Goal: Task Accomplishment & Management: Manage account settings

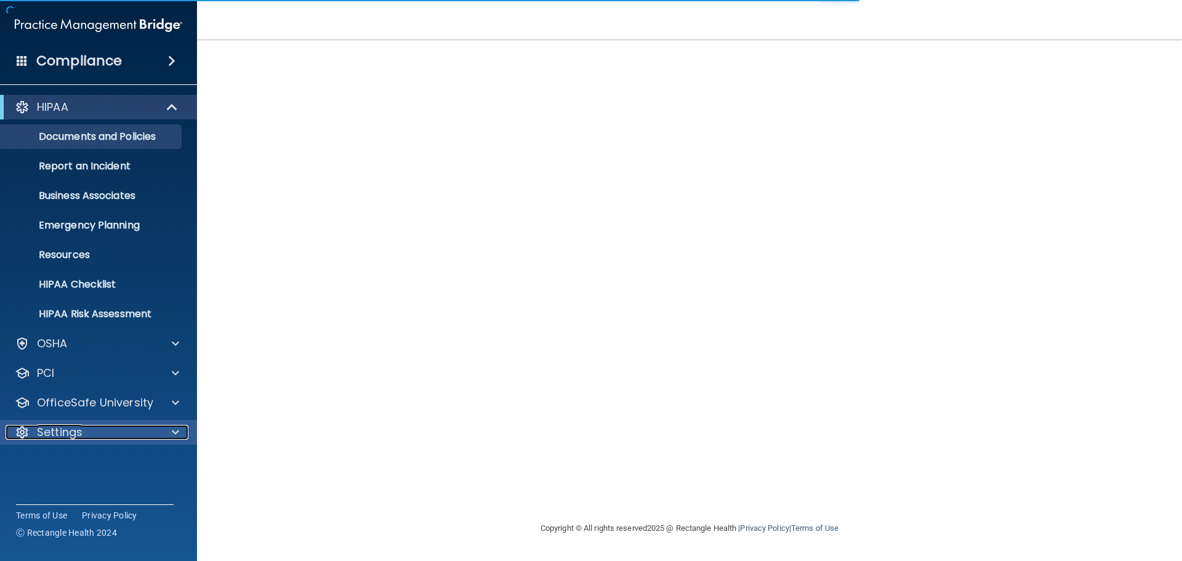
click at [177, 427] on span at bounding box center [175, 432] width 7 height 15
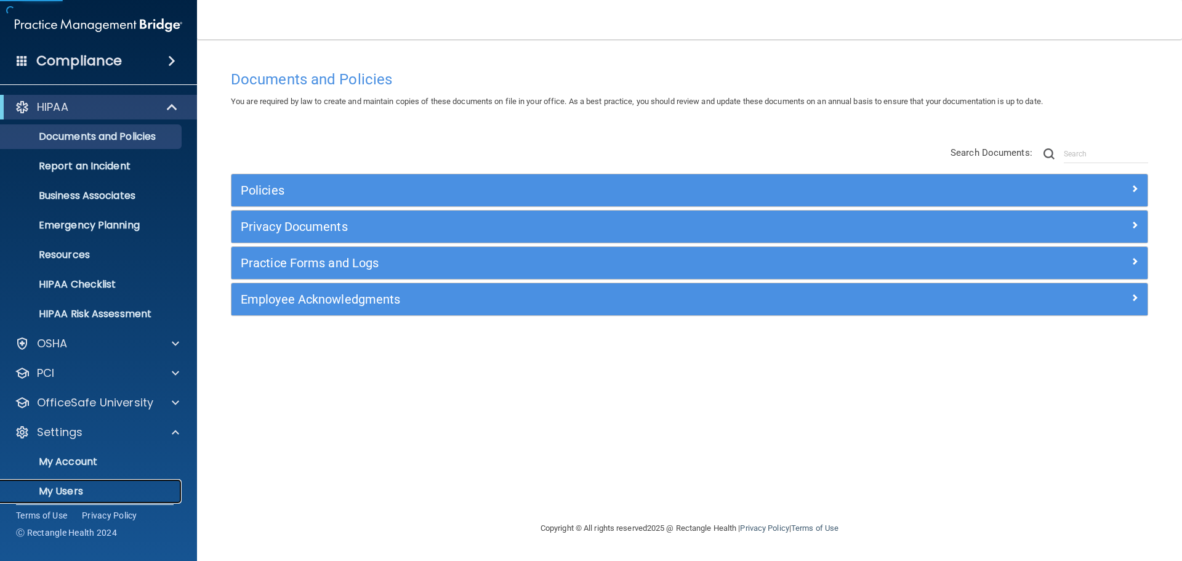
click at [71, 493] on p "My Users" at bounding box center [92, 491] width 168 height 12
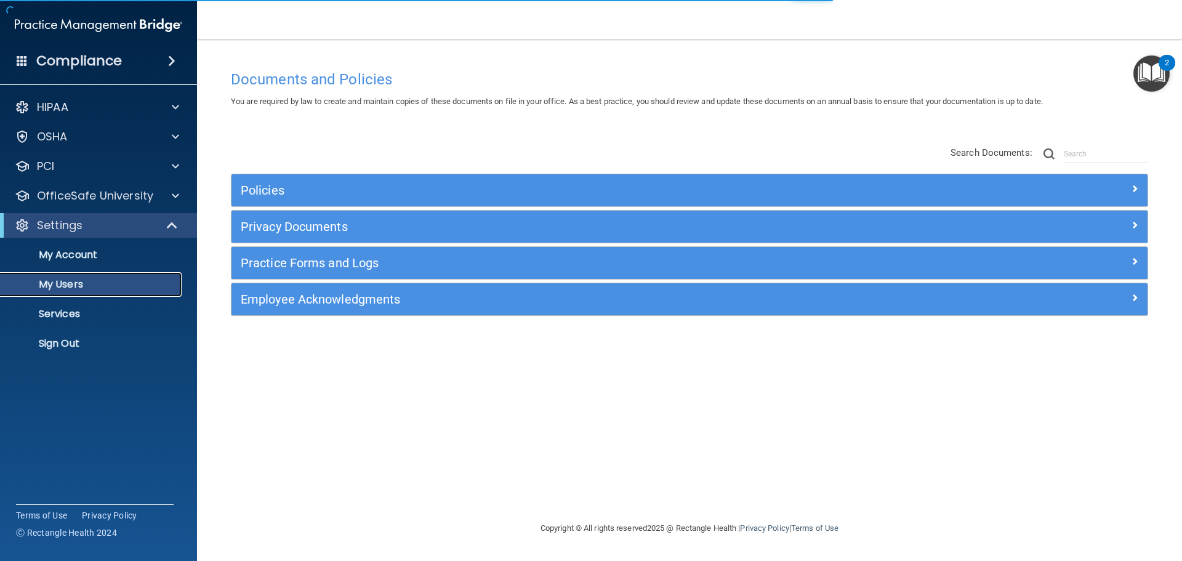
select select "20"
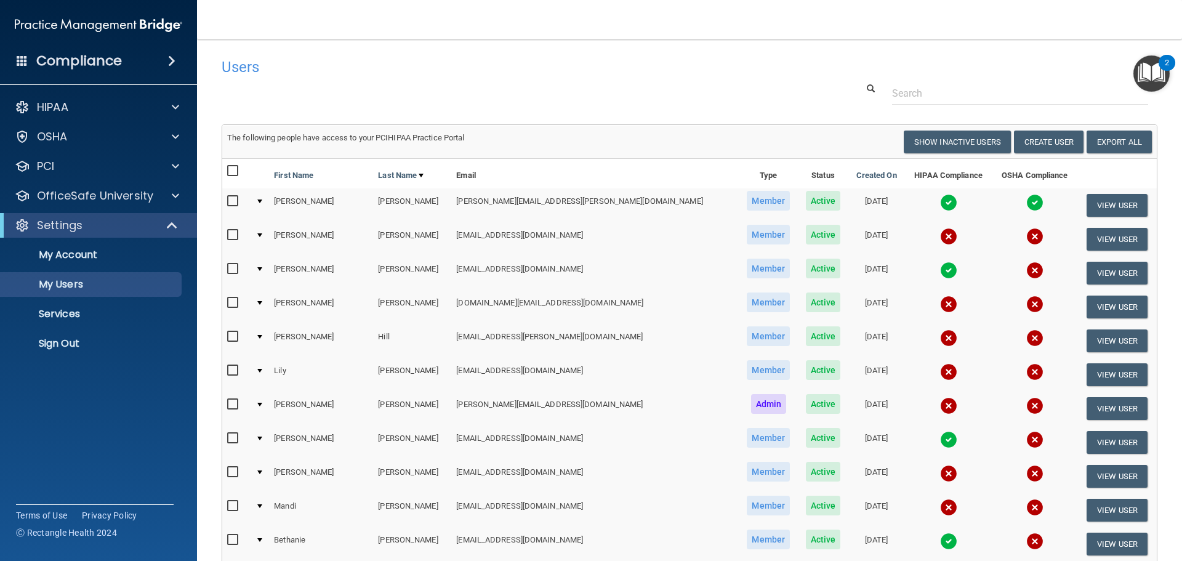
click at [238, 303] on input "checkbox" at bounding box center [234, 303] width 14 height 10
checkbox input "true"
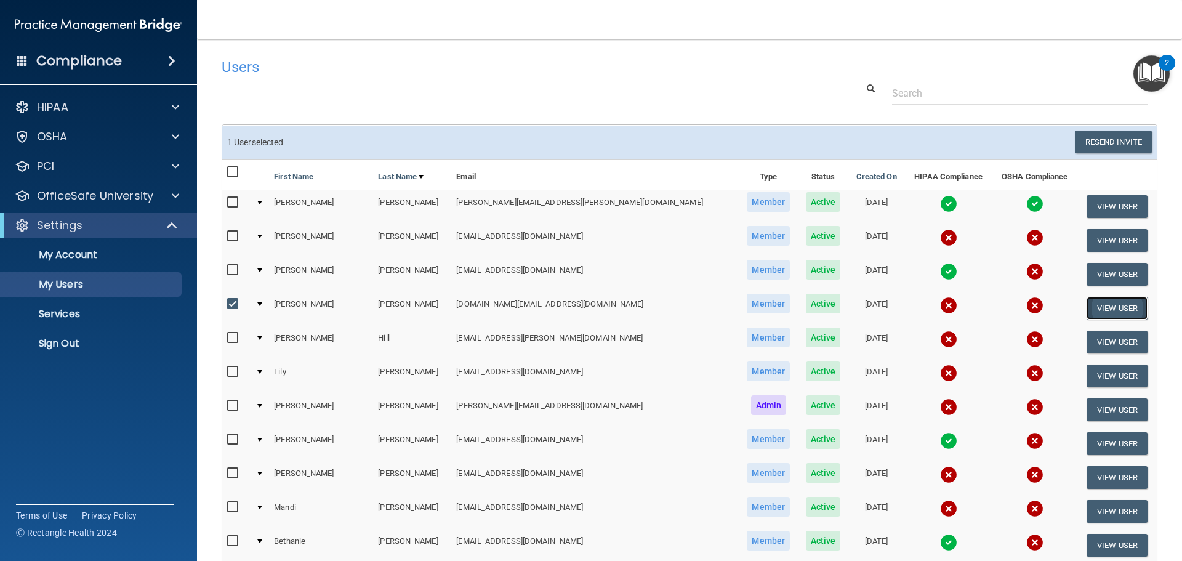
click at [1101, 301] on button "View User" at bounding box center [1116, 308] width 61 height 23
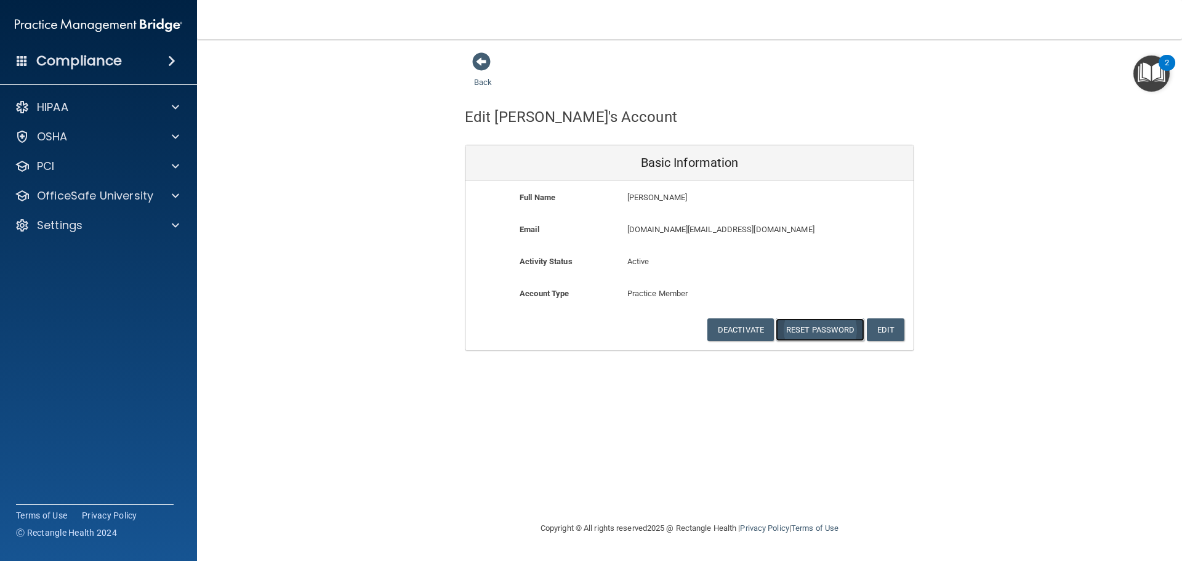
click at [818, 326] on button "Reset Password" at bounding box center [819, 329] width 89 height 23
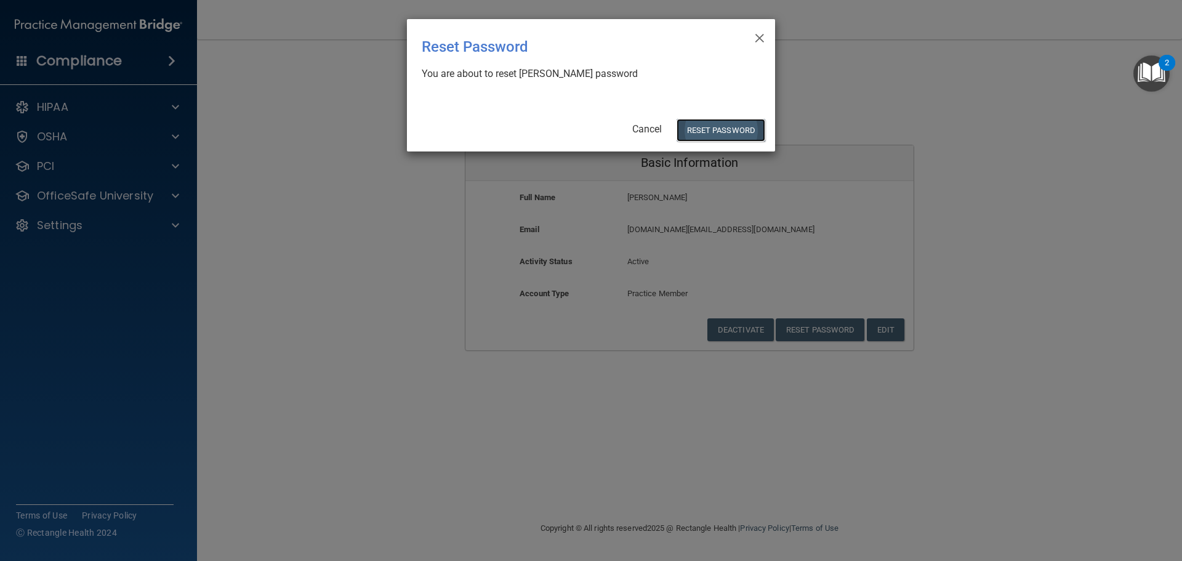
click at [713, 132] on button "Reset Password" at bounding box center [720, 130] width 89 height 23
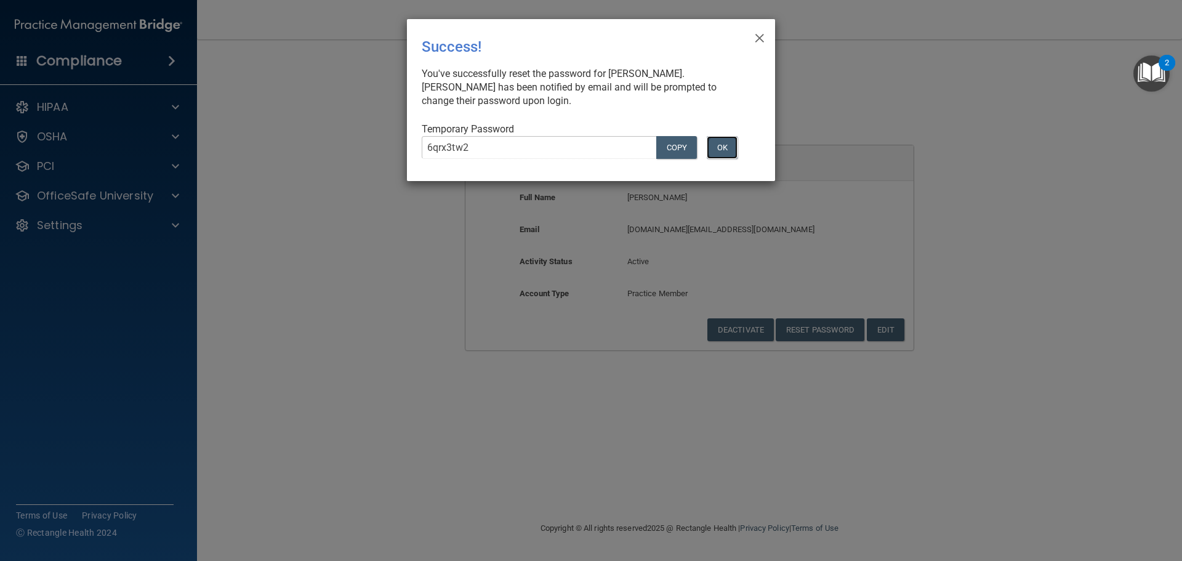
click at [727, 140] on button "OK" at bounding box center [721, 147] width 31 height 23
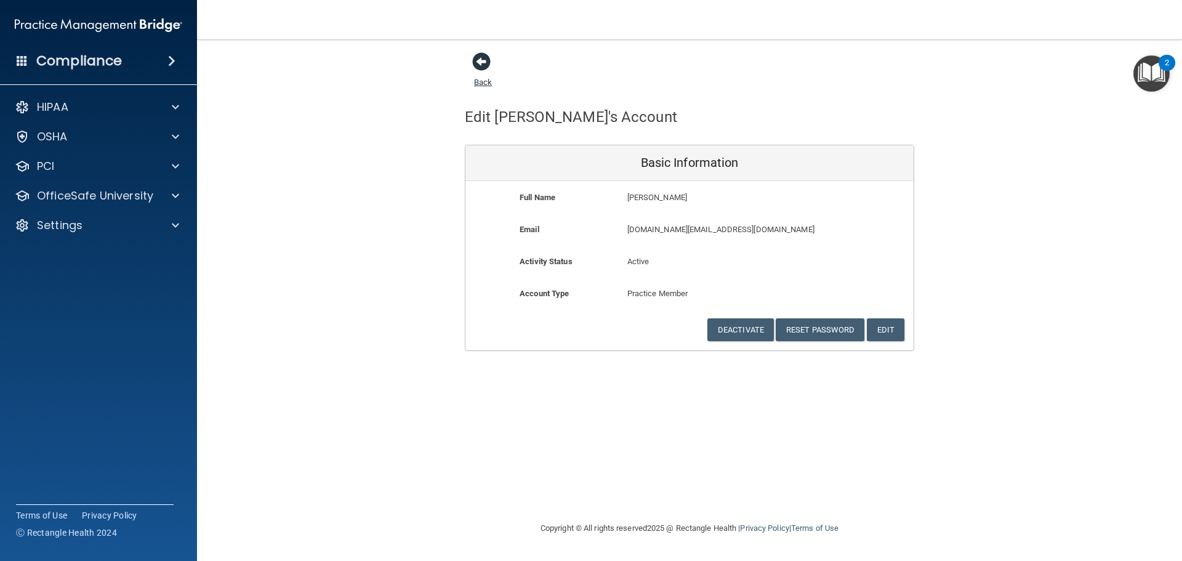
click at [474, 57] on span at bounding box center [481, 61] width 18 height 18
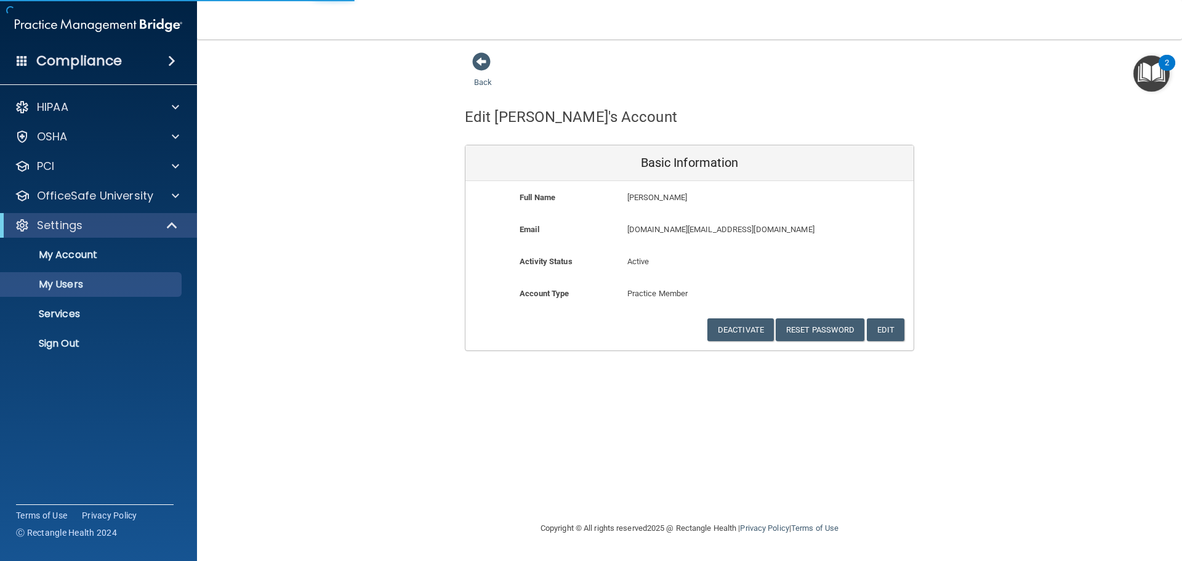
select select "20"
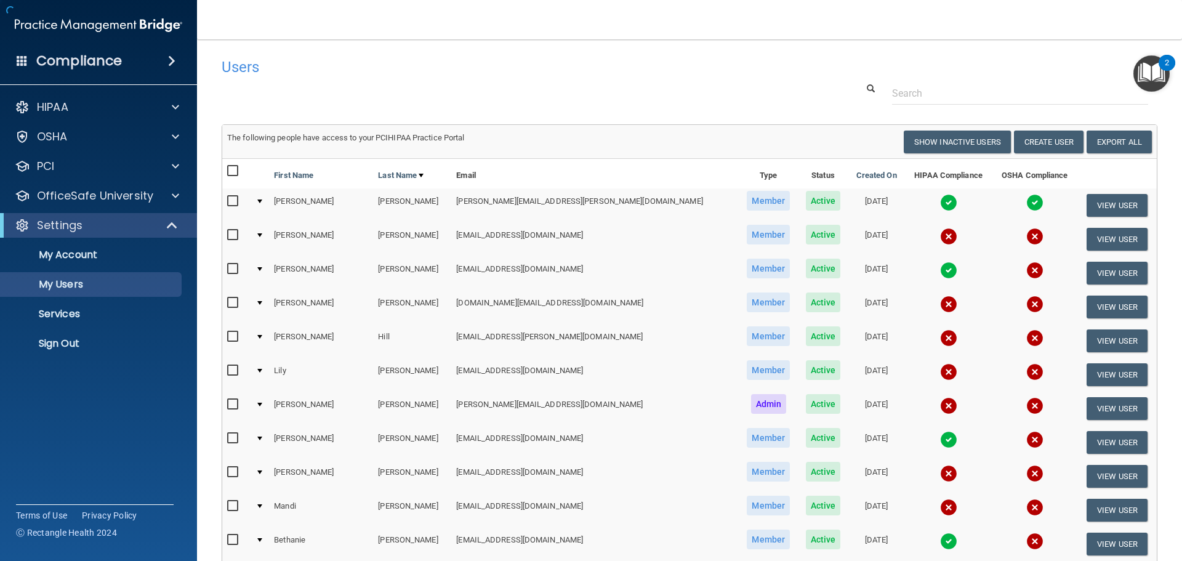
click at [17, 60] on span at bounding box center [22, 60] width 11 height 11
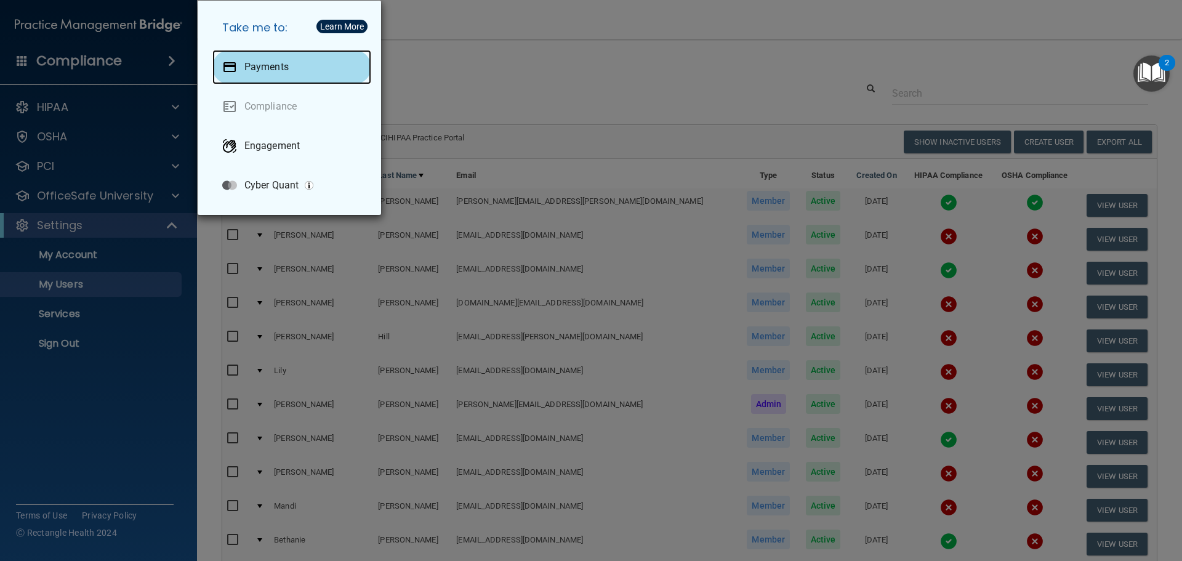
click at [275, 62] on p "Payments" at bounding box center [266, 67] width 44 height 12
click at [273, 58] on div "Payments" at bounding box center [291, 67] width 159 height 34
